Goal: Information Seeking & Learning: Learn about a topic

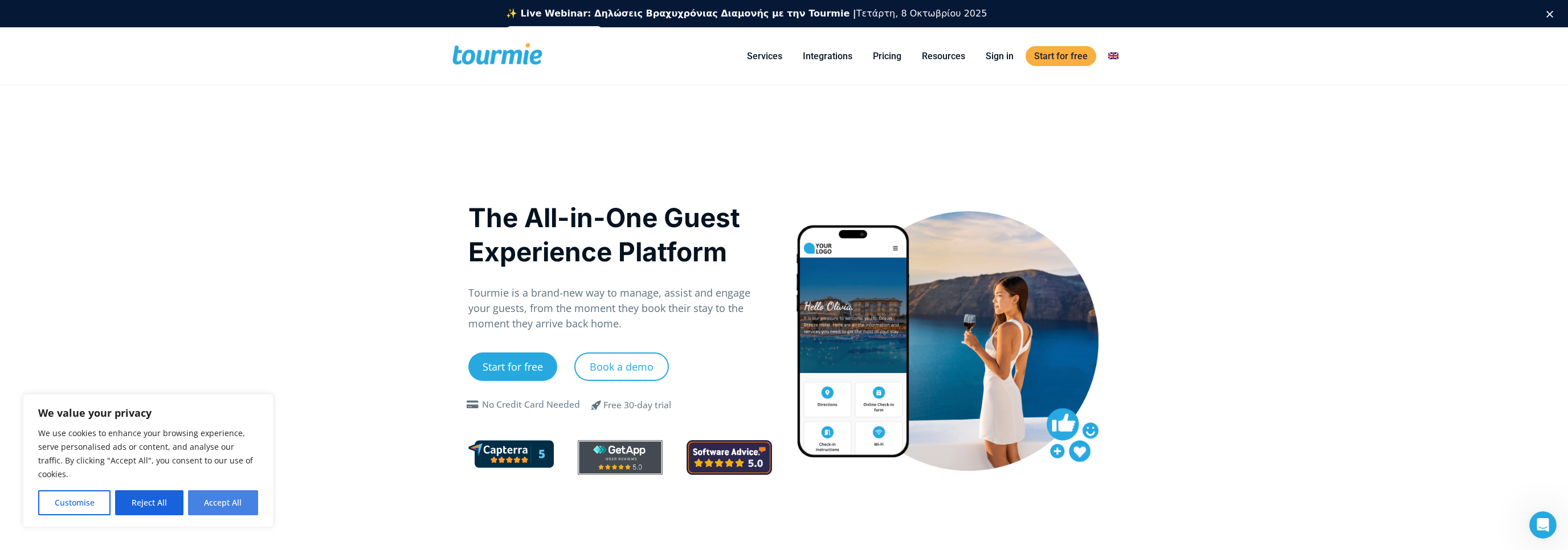
click at [208, 494] on button "Accept All" at bounding box center [223, 503] width 70 height 25
checkbox input "true"
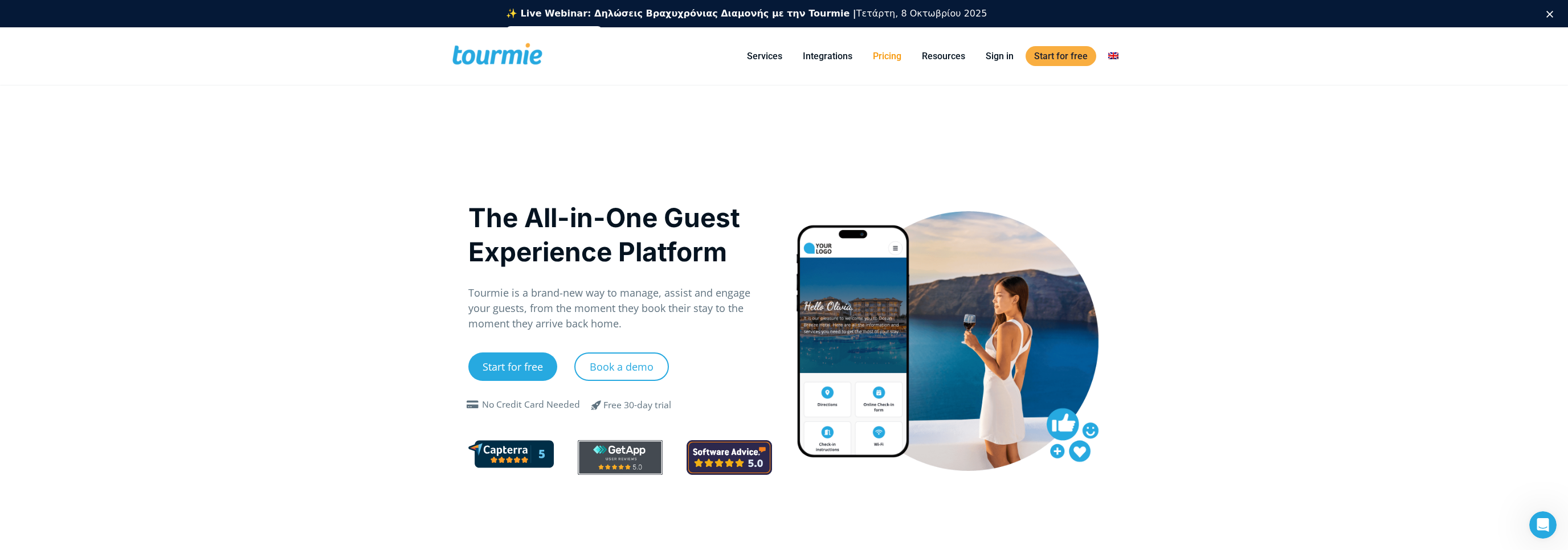
click at [882, 63] on li "Pricing" at bounding box center [887, 56] width 49 height 52
click at [886, 57] on link "Pricing" at bounding box center [887, 56] width 45 height 14
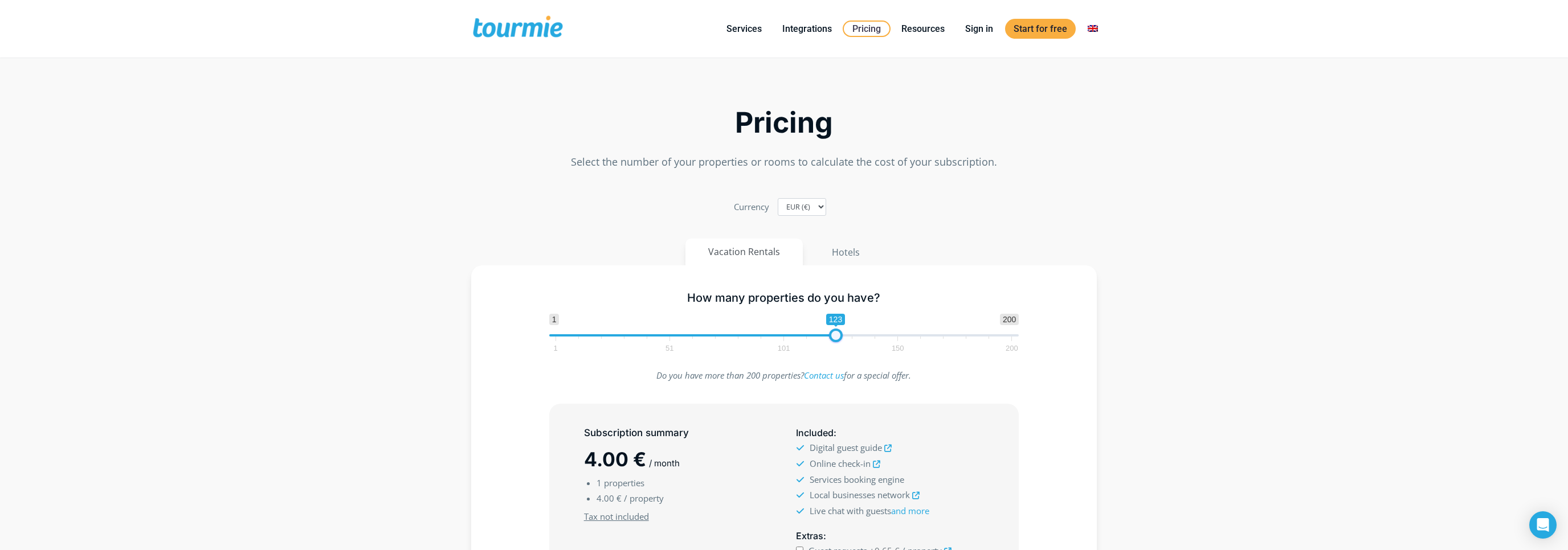
drag, startPoint x: 557, startPoint y: 338, endPoint x: 838, endPoint y: 335, distance: 281.0
click at [838, 335] on span at bounding box center [836, 335] width 13 height 13
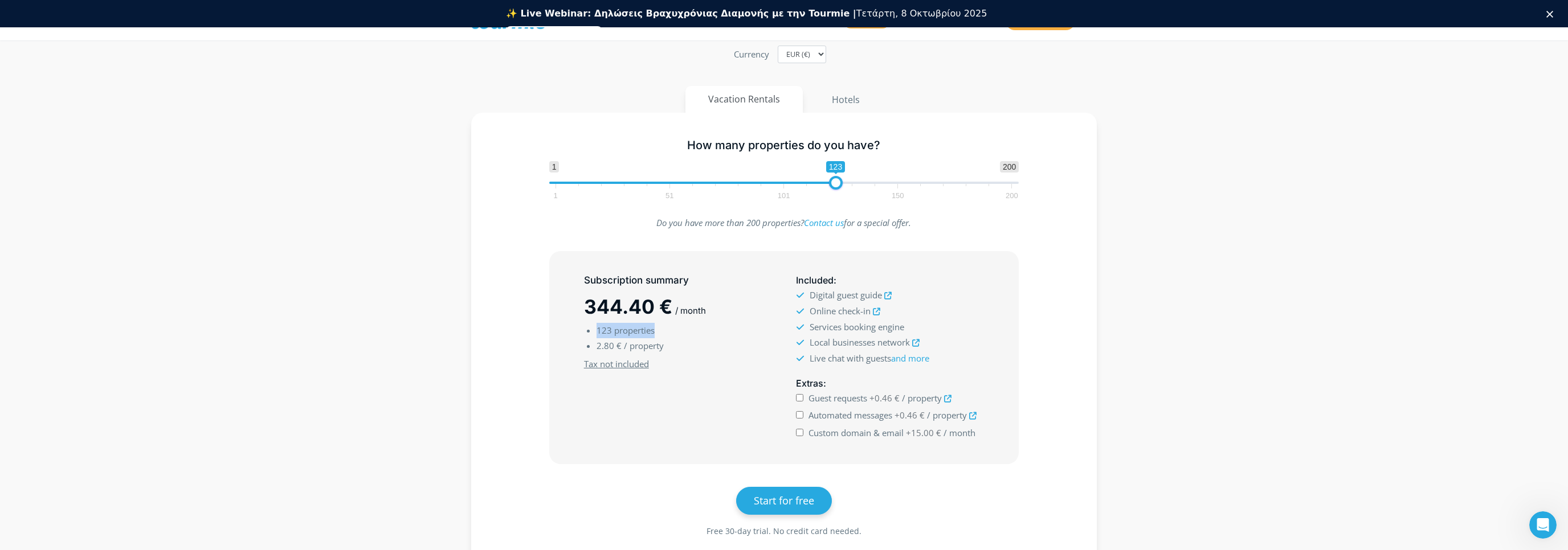
drag, startPoint x: 598, startPoint y: 330, endPoint x: 655, endPoint y: 333, distance: 57.1
click at [655, 333] on li "123 properties" at bounding box center [684, 331] width 176 height 16
type input "1"
drag, startPoint x: 834, startPoint y: 182, endPoint x: 528, endPoint y: 200, distance: 306.5
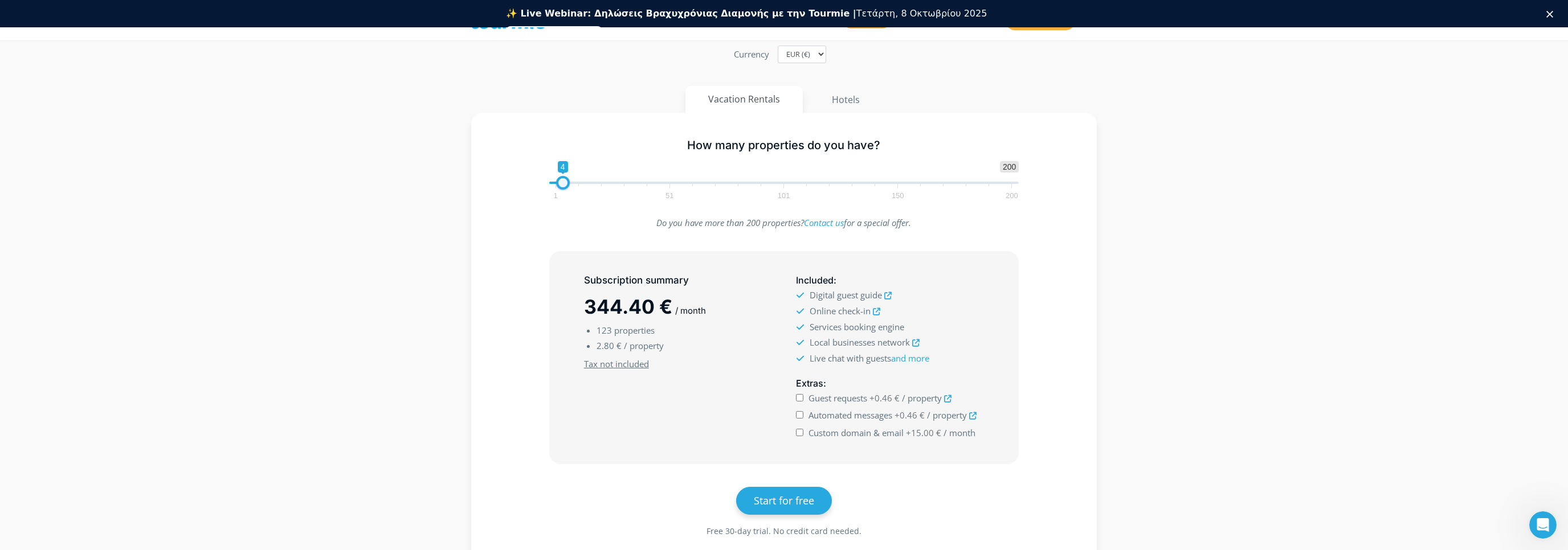
click at [528, 200] on div "How many properties do you have? 1 200 0 0 4 1 51 101 150 200 1" at bounding box center [784, 166] width 593 height 74
drag, startPoint x: 819, startPoint y: 326, endPoint x: 867, endPoint y: 352, distance: 54.6
click at [867, 352] on ul "Digital guest guide Online check-in Services booking engine Local businesses ne…" at bounding box center [890, 326] width 188 height 79
click at [867, 353] on span "Live chat with guests and more" at bounding box center [869, 358] width 120 height 11
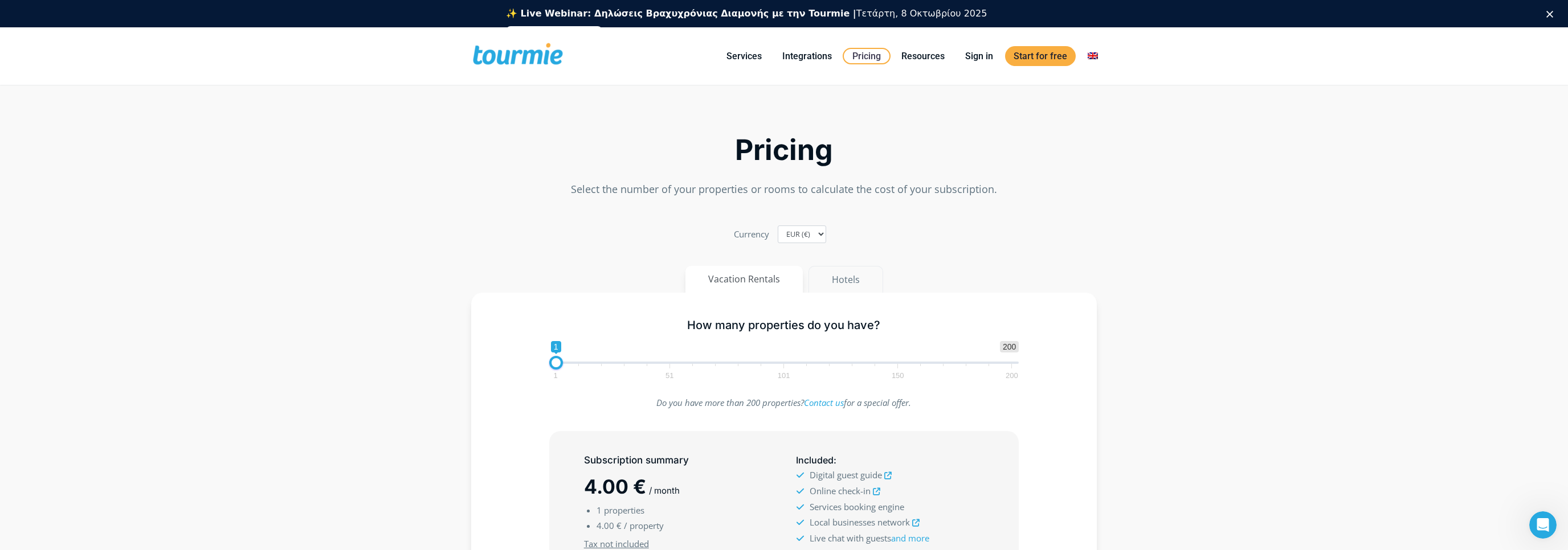
click at [856, 281] on button "Hotels" at bounding box center [846, 280] width 74 height 28
drag, startPoint x: 566, startPoint y: 362, endPoint x: 850, endPoint y: 369, distance: 284.1
click at [850, 369] on span "1 200 0 0 128 1 51 101 150 200" at bounding box center [785, 360] width 470 height 37
drag, startPoint x: 850, startPoint y: 369, endPoint x: 865, endPoint y: 366, distance: 15.3
click at [865, 366] on span "1 51 101 150 200" at bounding box center [783, 371] width 456 height 14
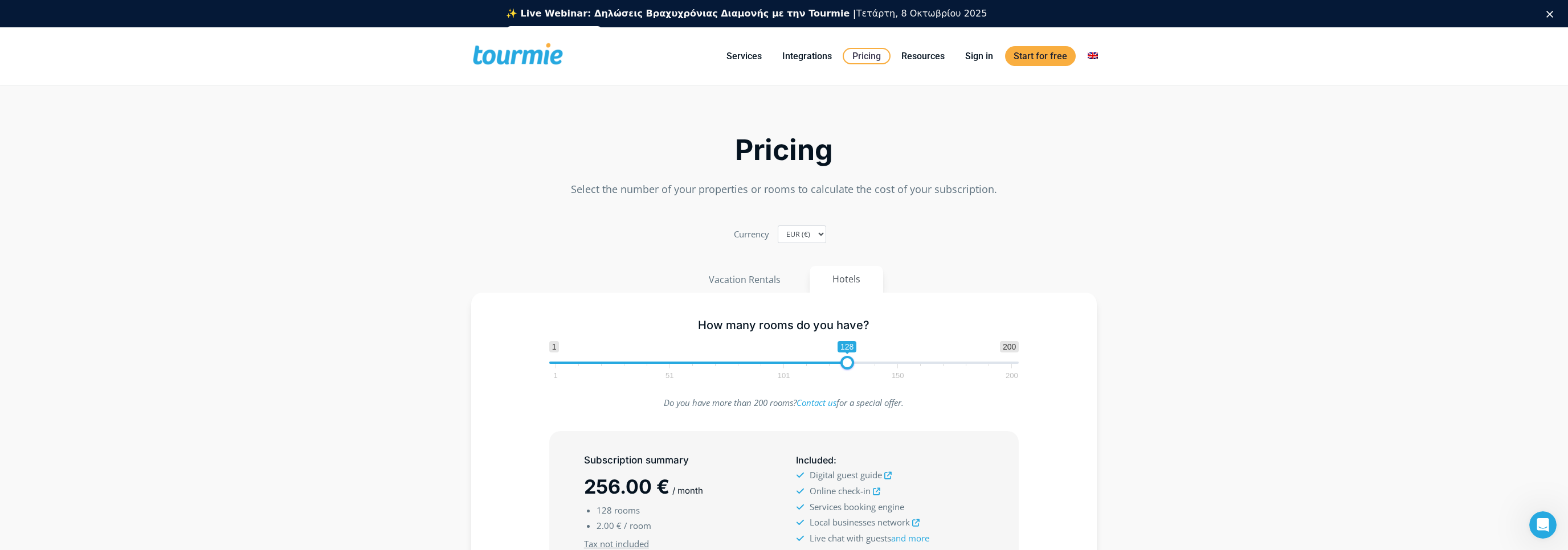
click at [858, 361] on span "1 200 0 0 128 1 51 101 150 200" at bounding box center [785, 360] width 470 height 37
type input "136"
drag, startPoint x: 849, startPoint y: 365, endPoint x: 868, endPoint y: 360, distance: 19.6
click at [868, 360] on span at bounding box center [865, 362] width 13 height 13
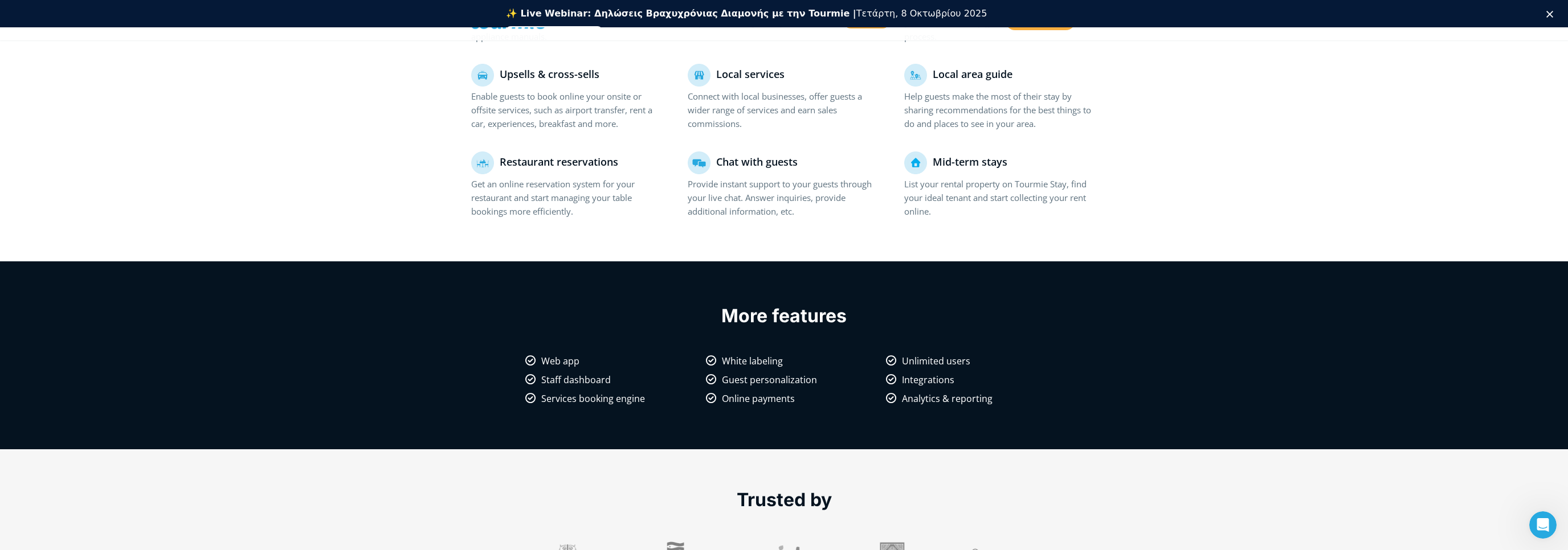
scroll to position [721, 0]
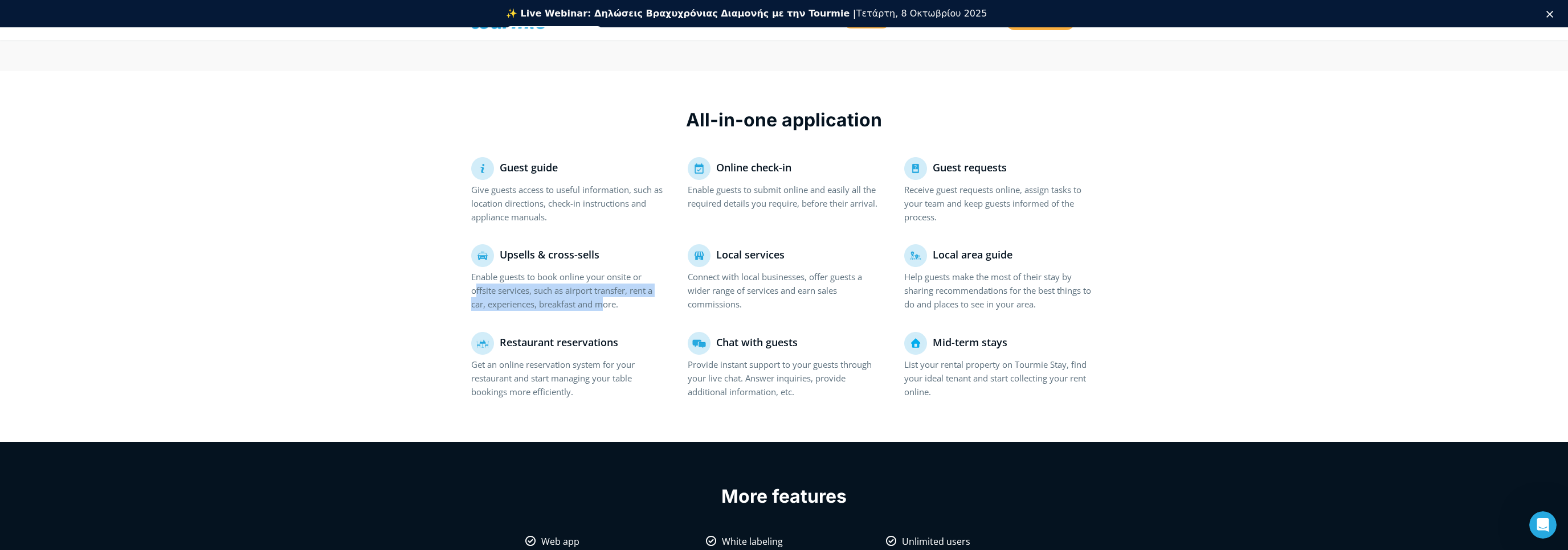
drag, startPoint x: 476, startPoint y: 284, endPoint x: 607, endPoint y: 309, distance: 133.4
click at [607, 309] on p "Enable guests to book online your onsite or offsite services, such as airport t…" at bounding box center [567, 290] width 193 height 41
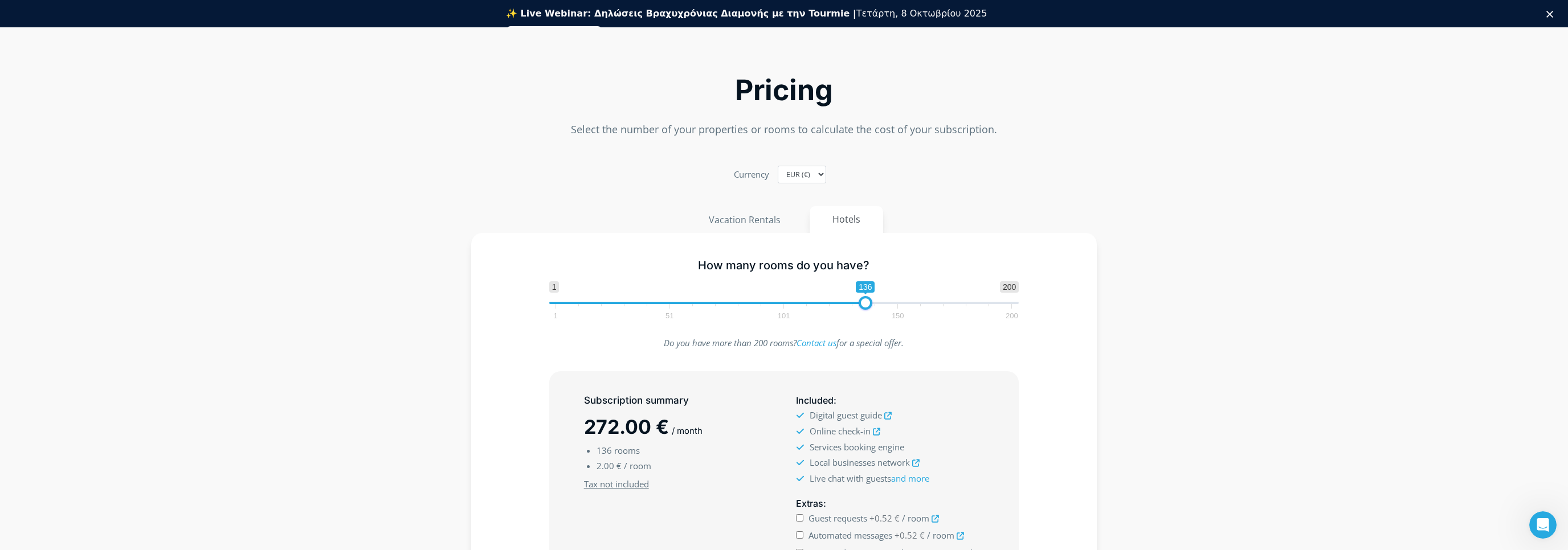
scroll to position [0, 0]
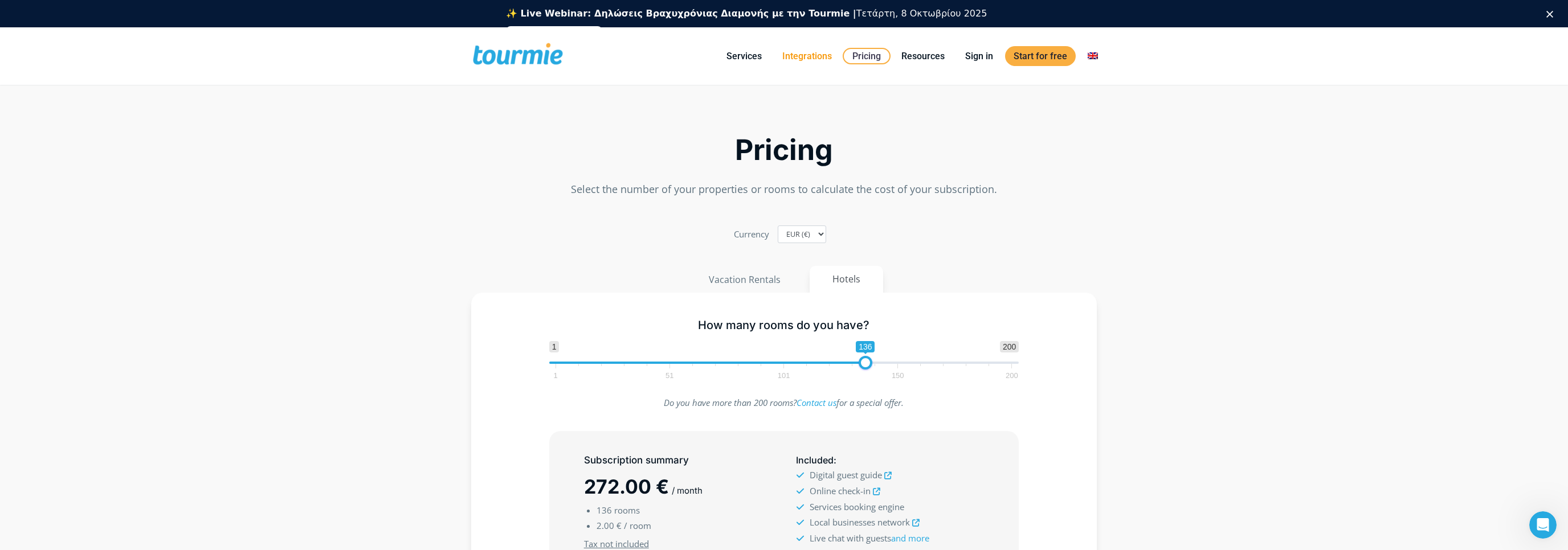
click at [820, 58] on link "Integrations" at bounding box center [807, 56] width 67 height 14
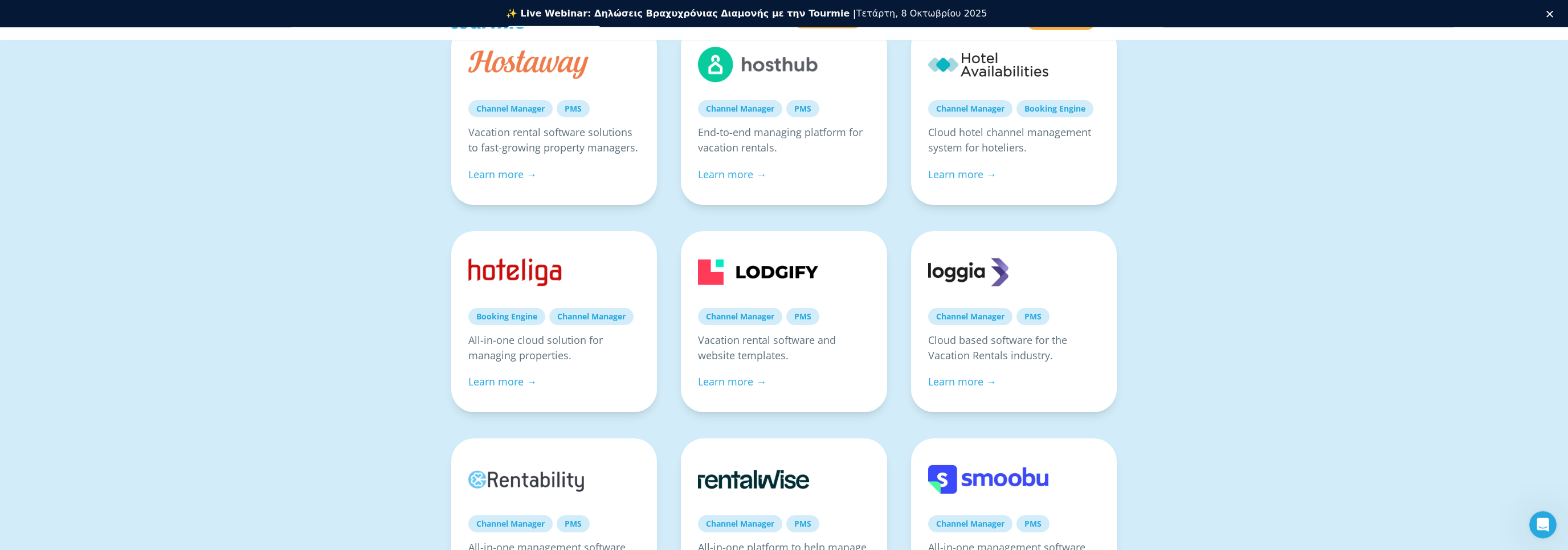
scroll to position [241, 0]
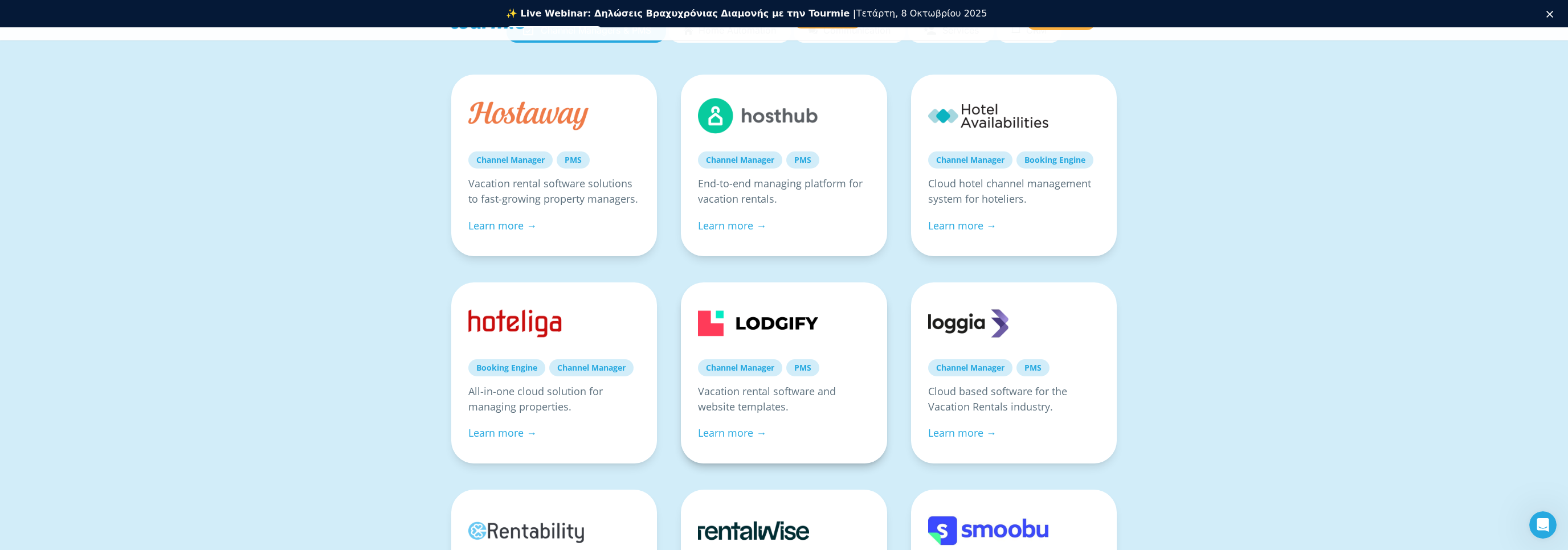
click at [789, 319] on link at bounding box center [759, 323] width 120 height 48
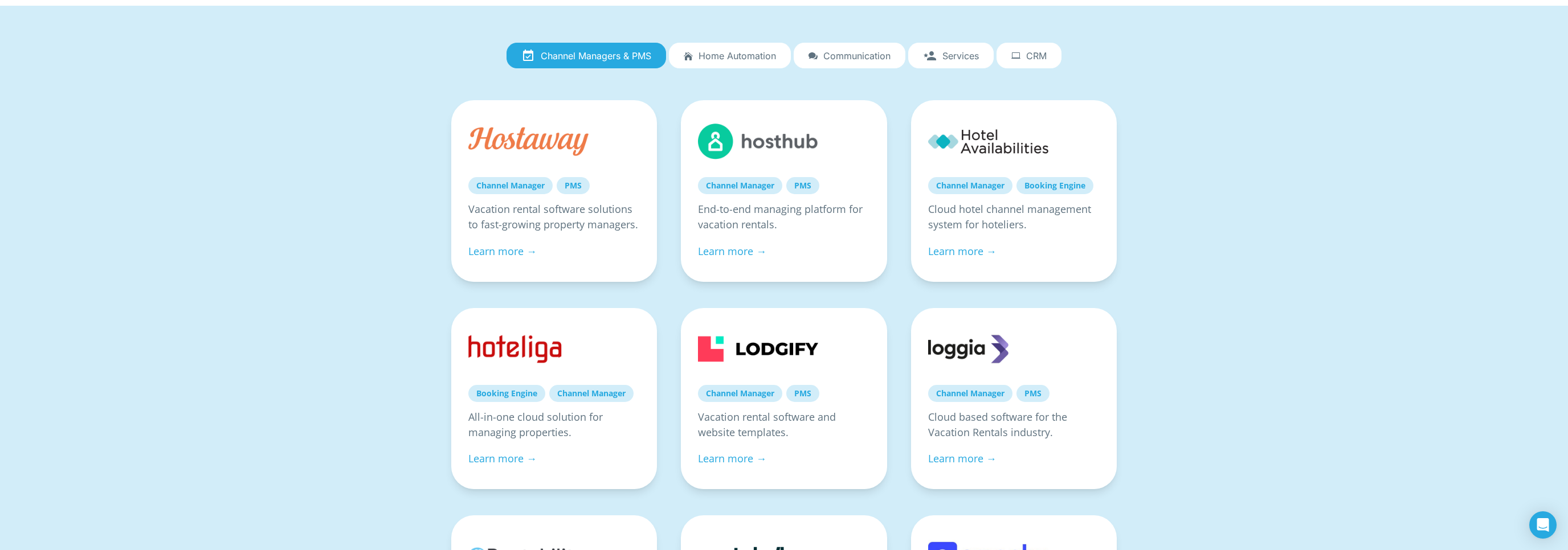
click at [847, 44] on link "Communication" at bounding box center [850, 55] width 112 height 26
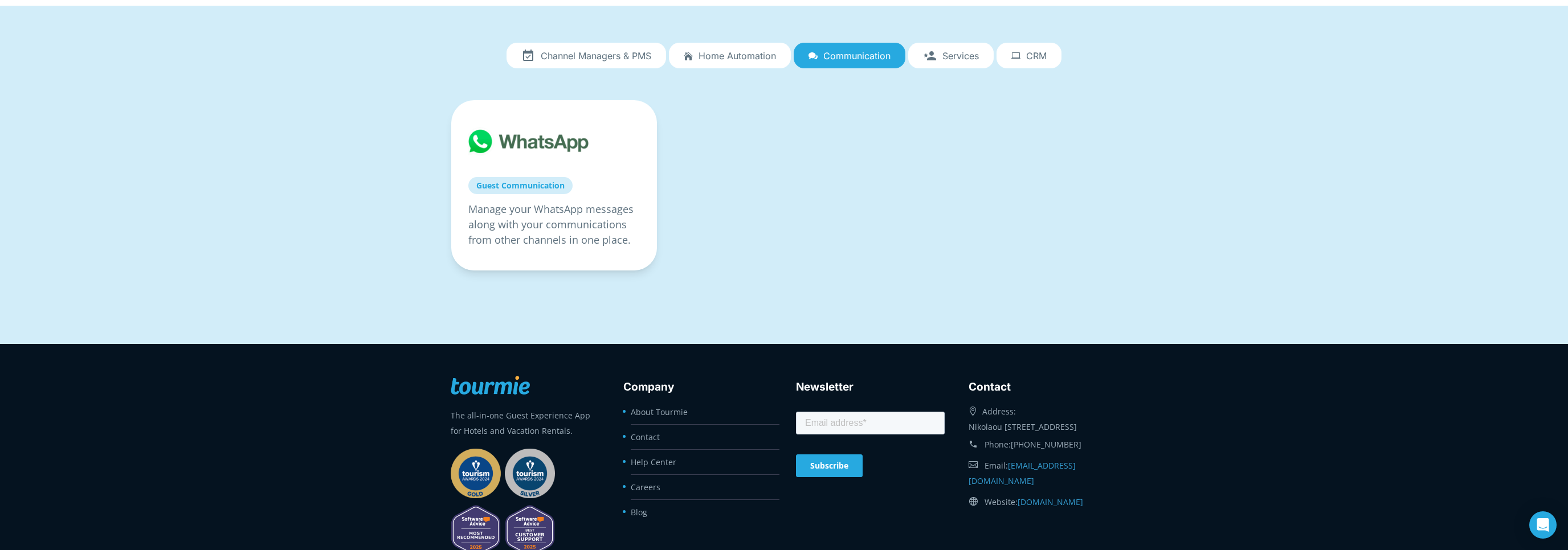
click at [742, 53] on span "Home automation" at bounding box center [737, 56] width 77 height 10
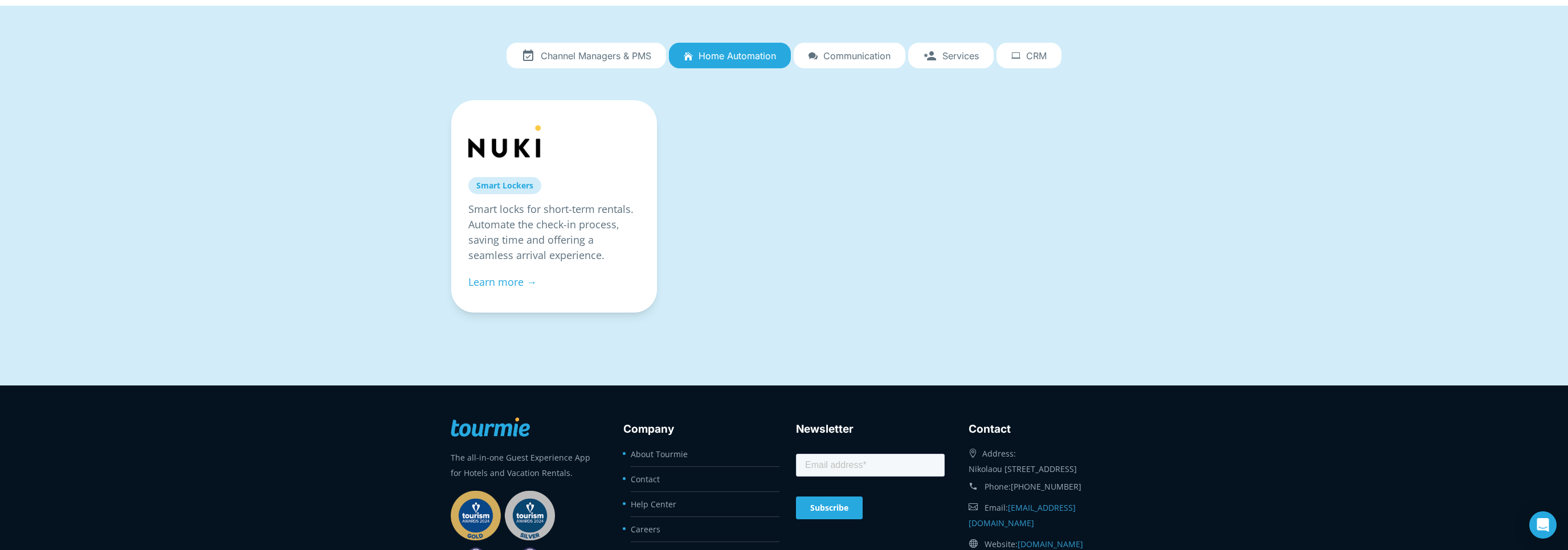
click at [602, 61] on link "Channel Managers & PMS" at bounding box center [586, 55] width 159 height 26
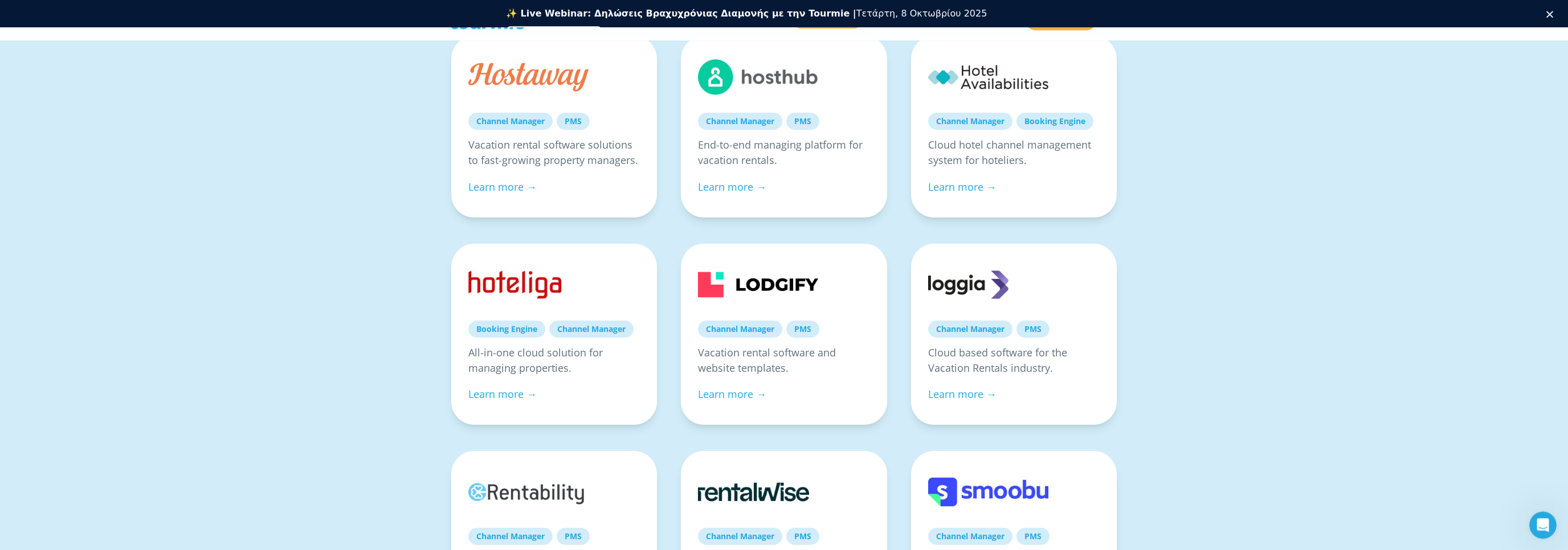
scroll to position [301, 0]
